Goal: Task Accomplishment & Management: Manage account settings

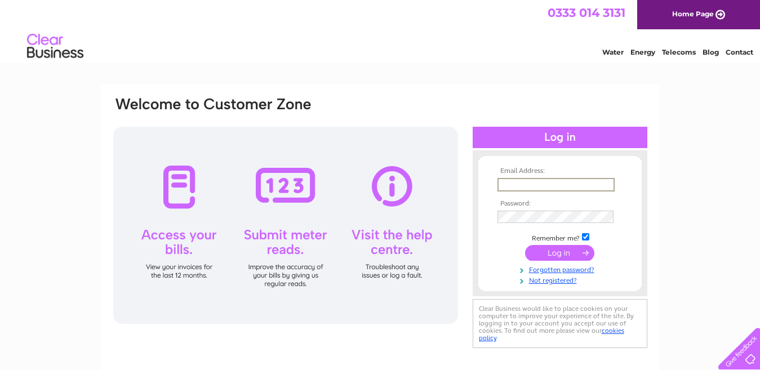
drag, startPoint x: 0, startPoint y: 0, endPoint x: 537, endPoint y: 187, distance: 568.8
click at [537, 187] on input "text" at bounding box center [556, 185] width 117 height 14
type input "[EMAIL_ADDRESS][DOMAIN_NAME]"
click at [564, 254] on input "submit" at bounding box center [559, 252] width 69 height 16
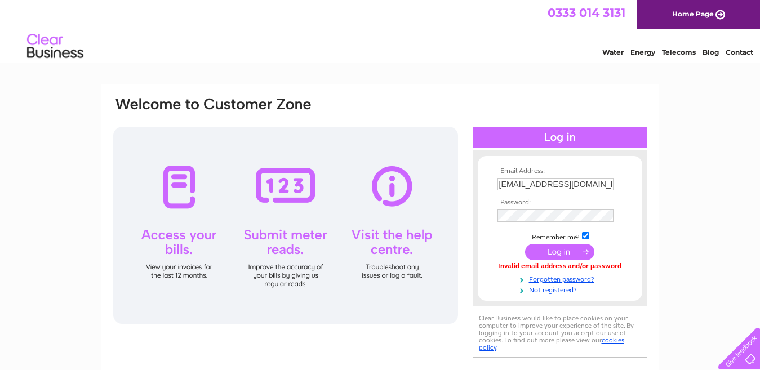
click at [532, 208] on td at bounding box center [560, 216] width 131 height 18
click at [552, 251] on input "submit" at bounding box center [559, 252] width 69 height 16
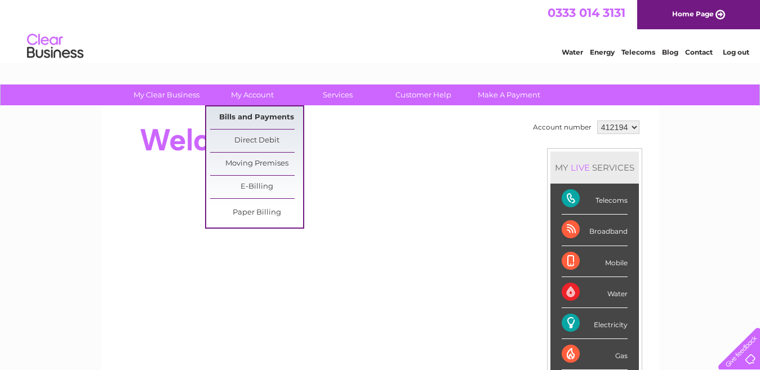
click at [265, 118] on link "Bills and Payments" at bounding box center [256, 118] width 93 height 23
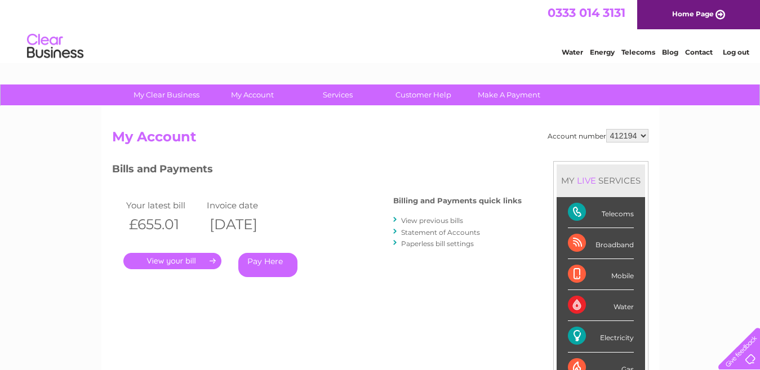
click at [436, 219] on link "View previous bills" at bounding box center [432, 220] width 62 height 8
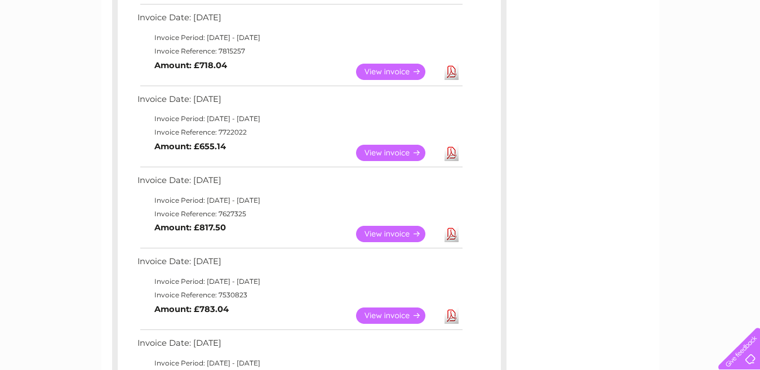
scroll to position [418, 0]
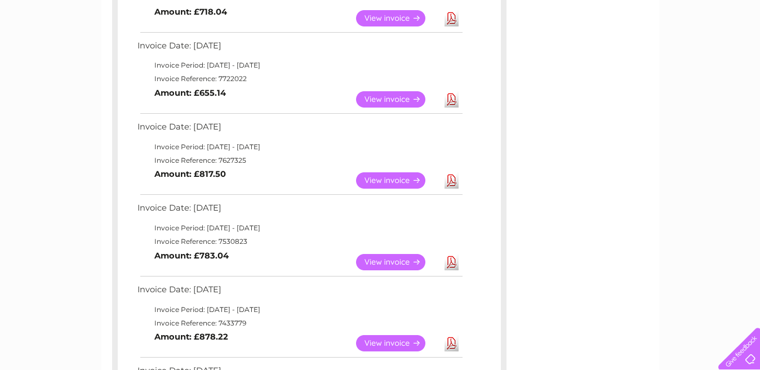
click at [388, 262] on link "View" at bounding box center [397, 262] width 83 height 16
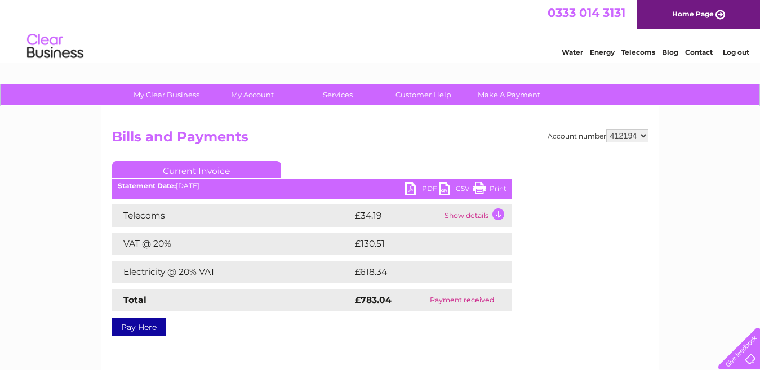
click at [497, 213] on td "Show details" at bounding box center [477, 216] width 70 height 23
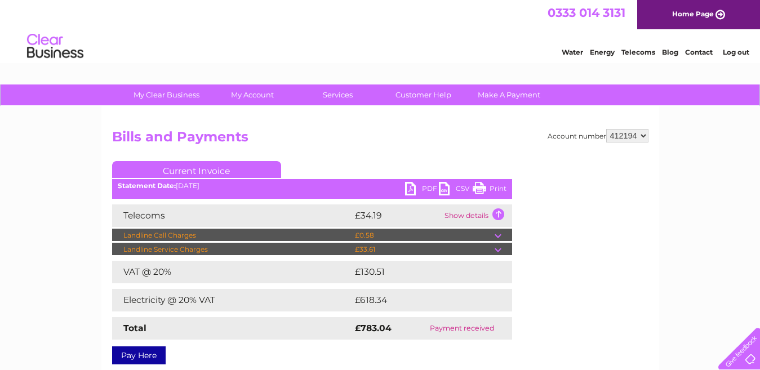
click at [414, 189] on link "PDF" at bounding box center [422, 190] width 34 height 16
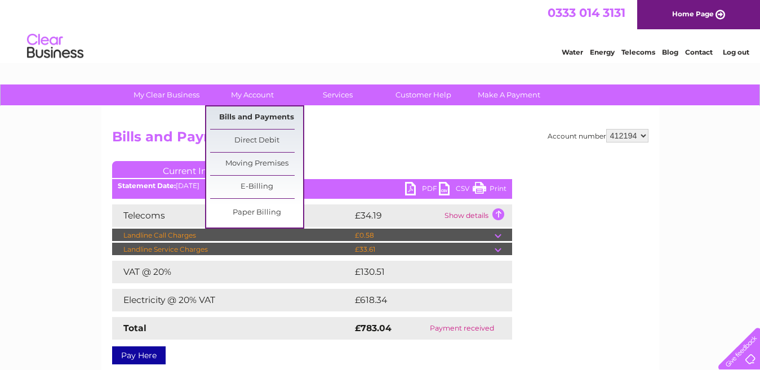
click at [249, 115] on link "Bills and Payments" at bounding box center [256, 118] width 93 height 23
click at [249, 117] on link "Bills and Payments" at bounding box center [256, 118] width 93 height 23
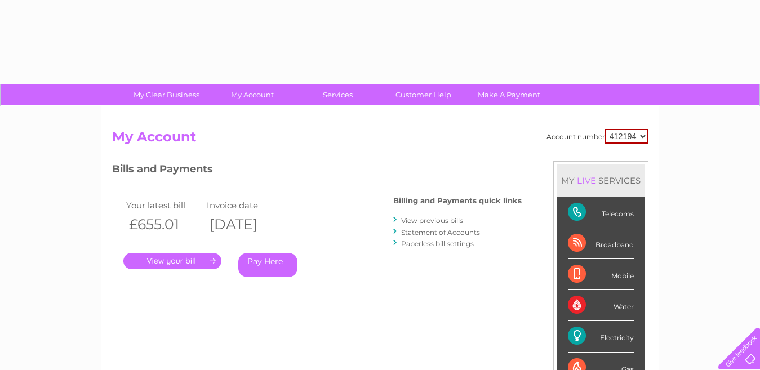
click at [412, 223] on link "View previous bills" at bounding box center [432, 220] width 62 height 8
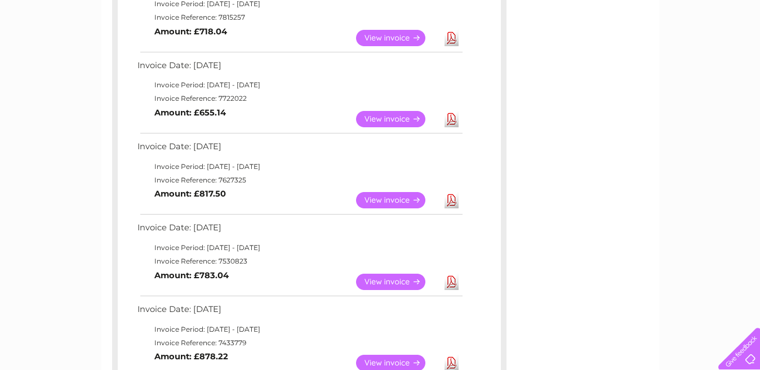
scroll to position [401, 0]
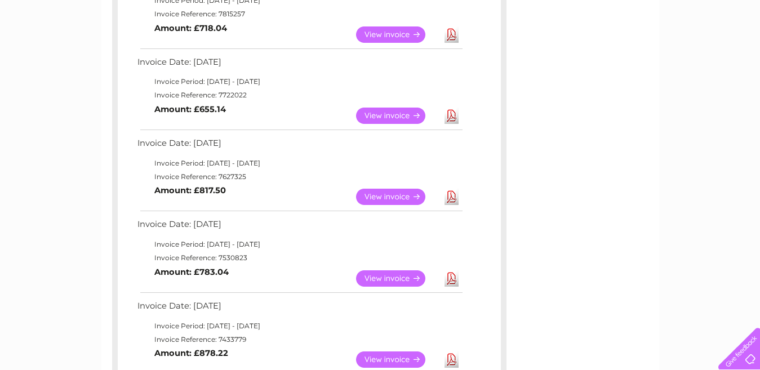
click at [386, 197] on link "View" at bounding box center [397, 197] width 83 height 16
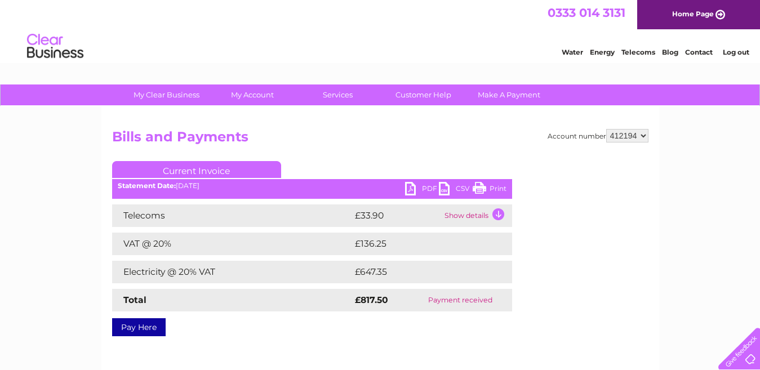
click at [461, 218] on td "Show details" at bounding box center [477, 216] width 70 height 23
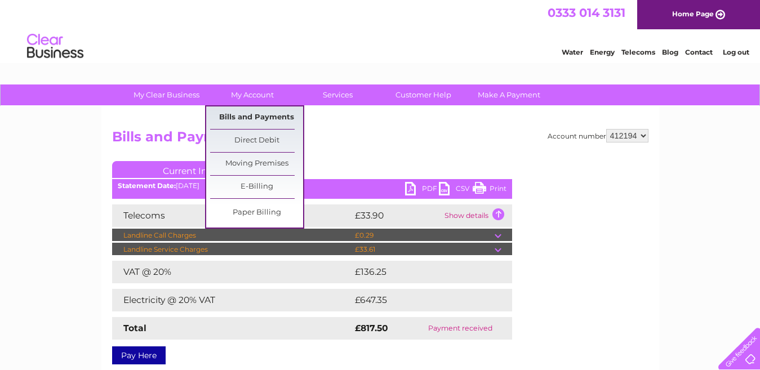
click at [242, 111] on link "Bills and Payments" at bounding box center [256, 118] width 93 height 23
click at [240, 115] on link "Bills and Payments" at bounding box center [256, 118] width 93 height 23
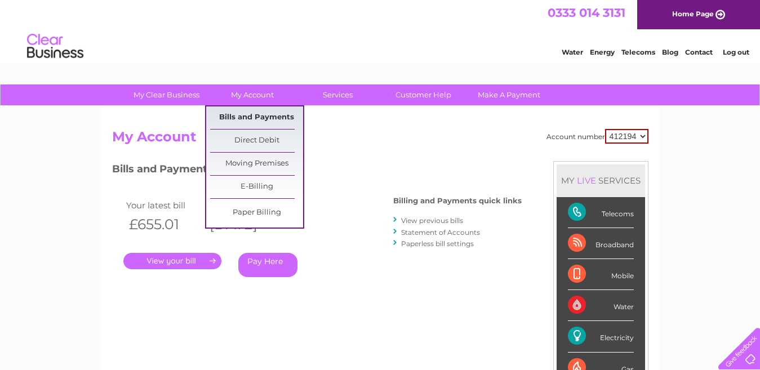
click at [257, 116] on link "Bills and Payments" at bounding box center [256, 118] width 93 height 23
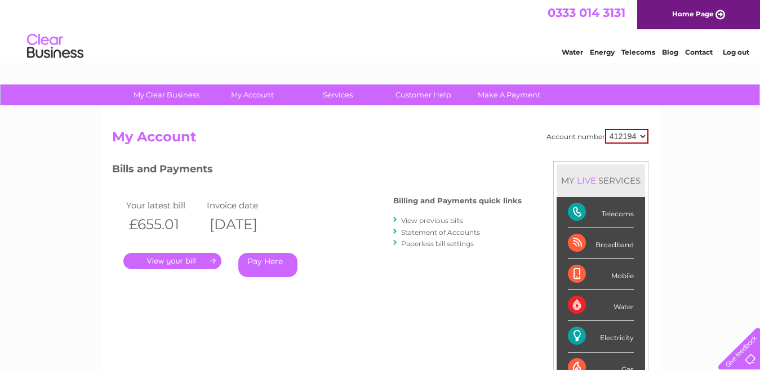
click at [428, 222] on link "View previous bills" at bounding box center [432, 220] width 62 height 8
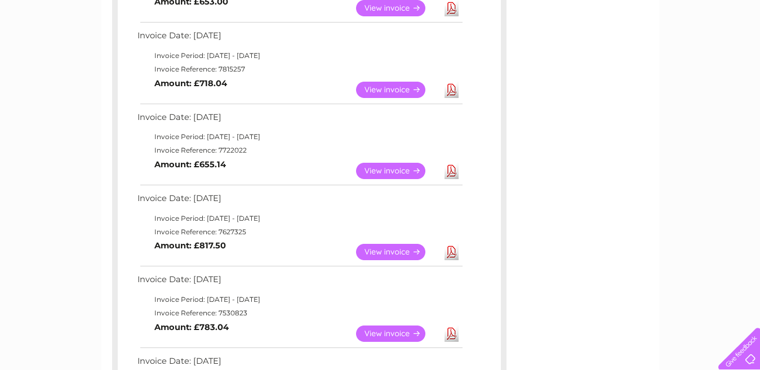
scroll to position [355, 0]
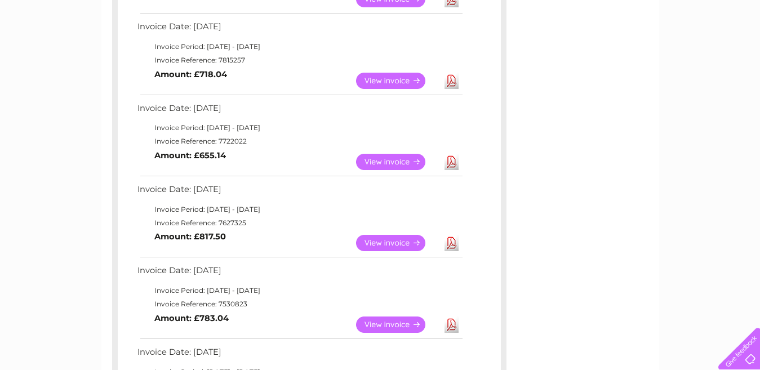
click at [382, 165] on link "View" at bounding box center [397, 162] width 83 height 16
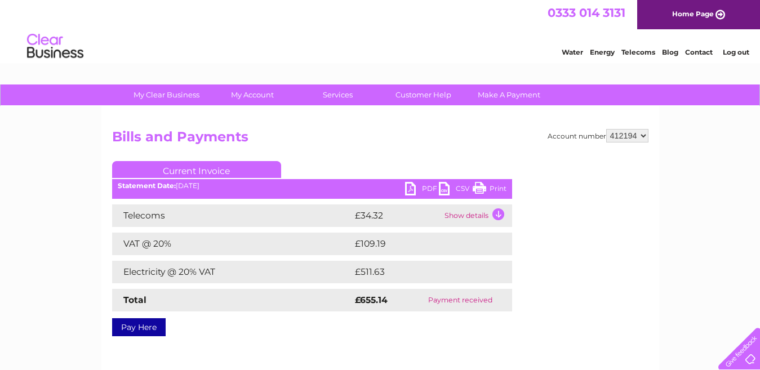
click at [497, 215] on td "Show details" at bounding box center [477, 216] width 70 height 23
